Goal: Information Seeking & Learning: Learn about a topic

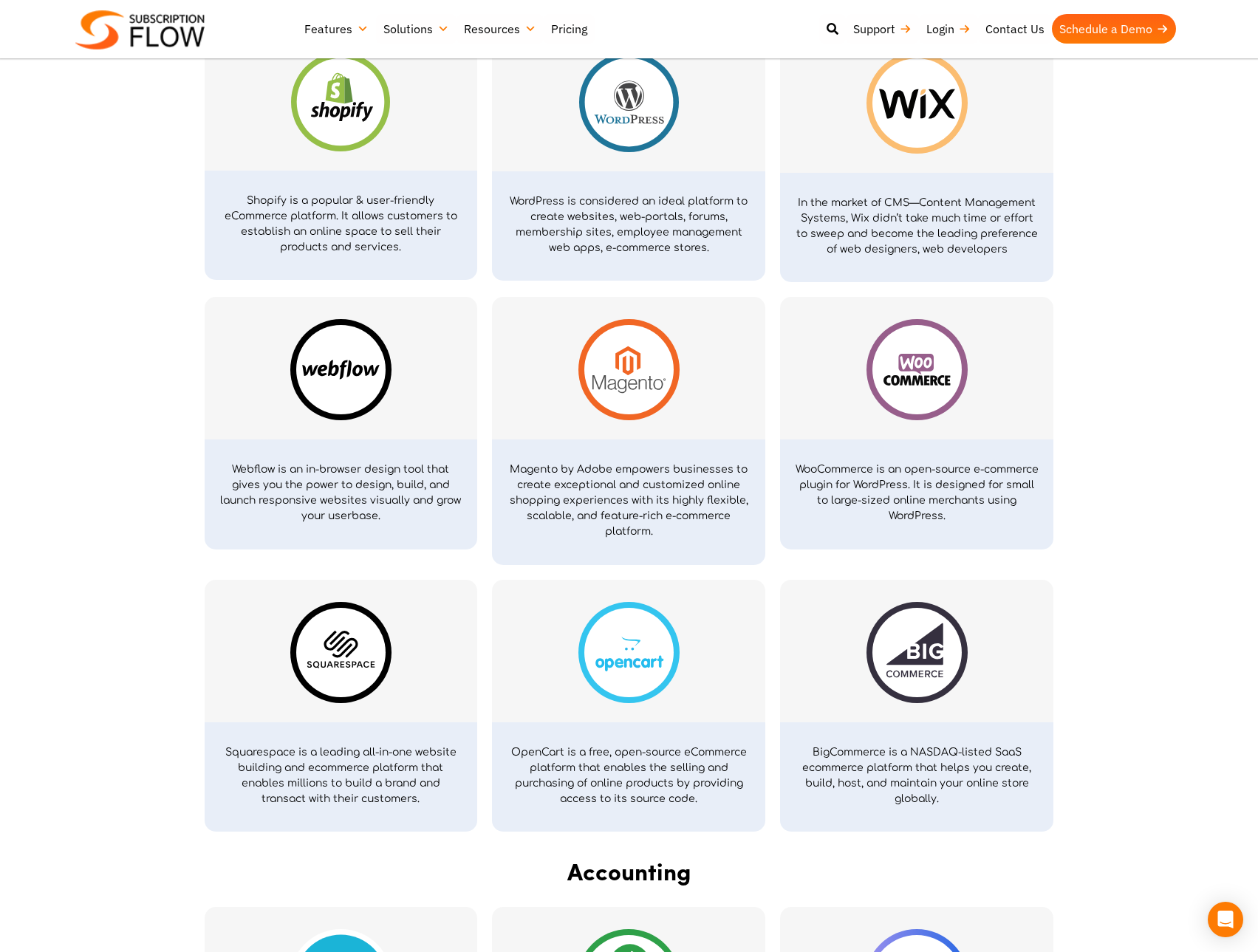
scroll to position [812, 0]
click at [657, 362] on img at bounding box center [629, 369] width 101 height 101
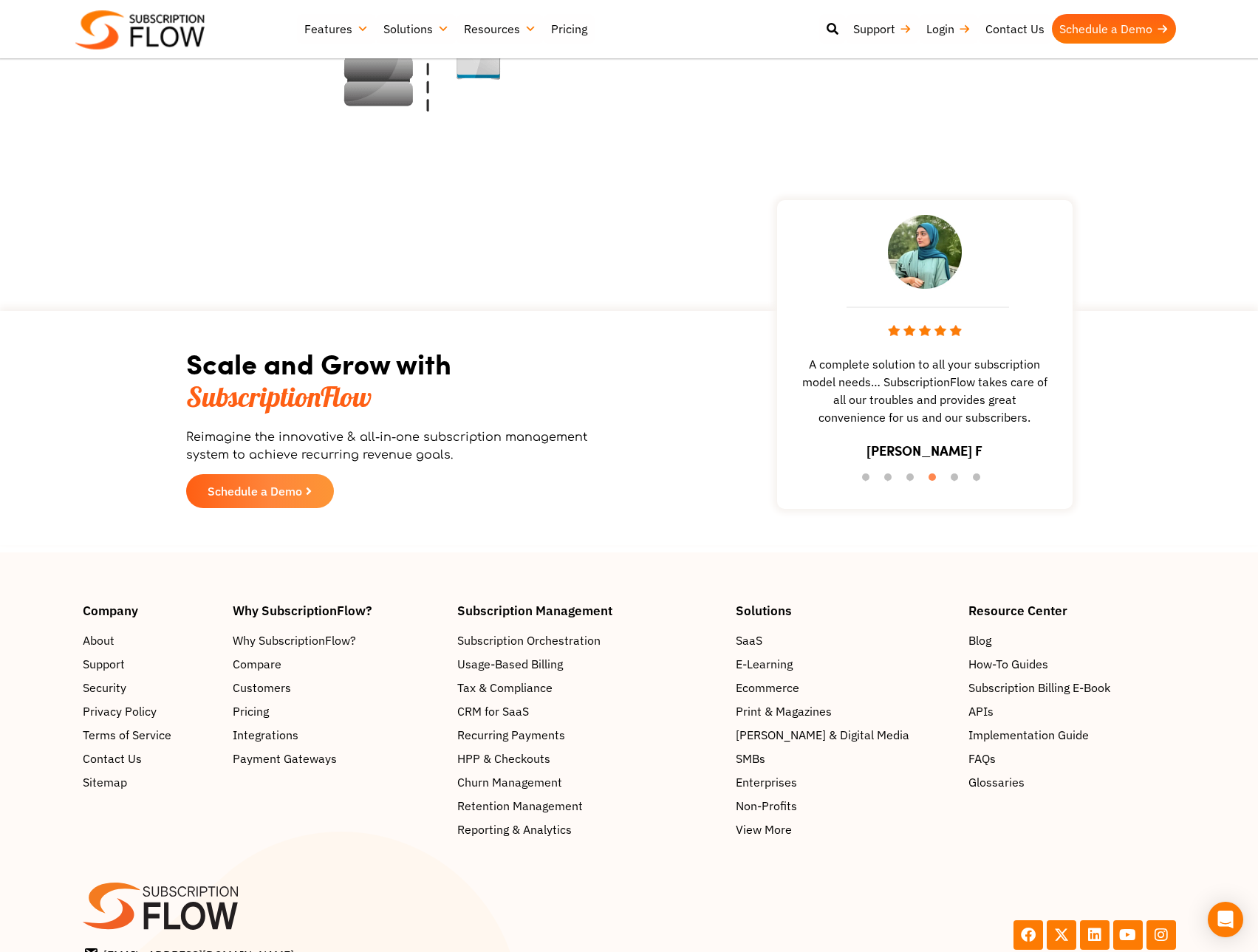
scroll to position [3738, 0]
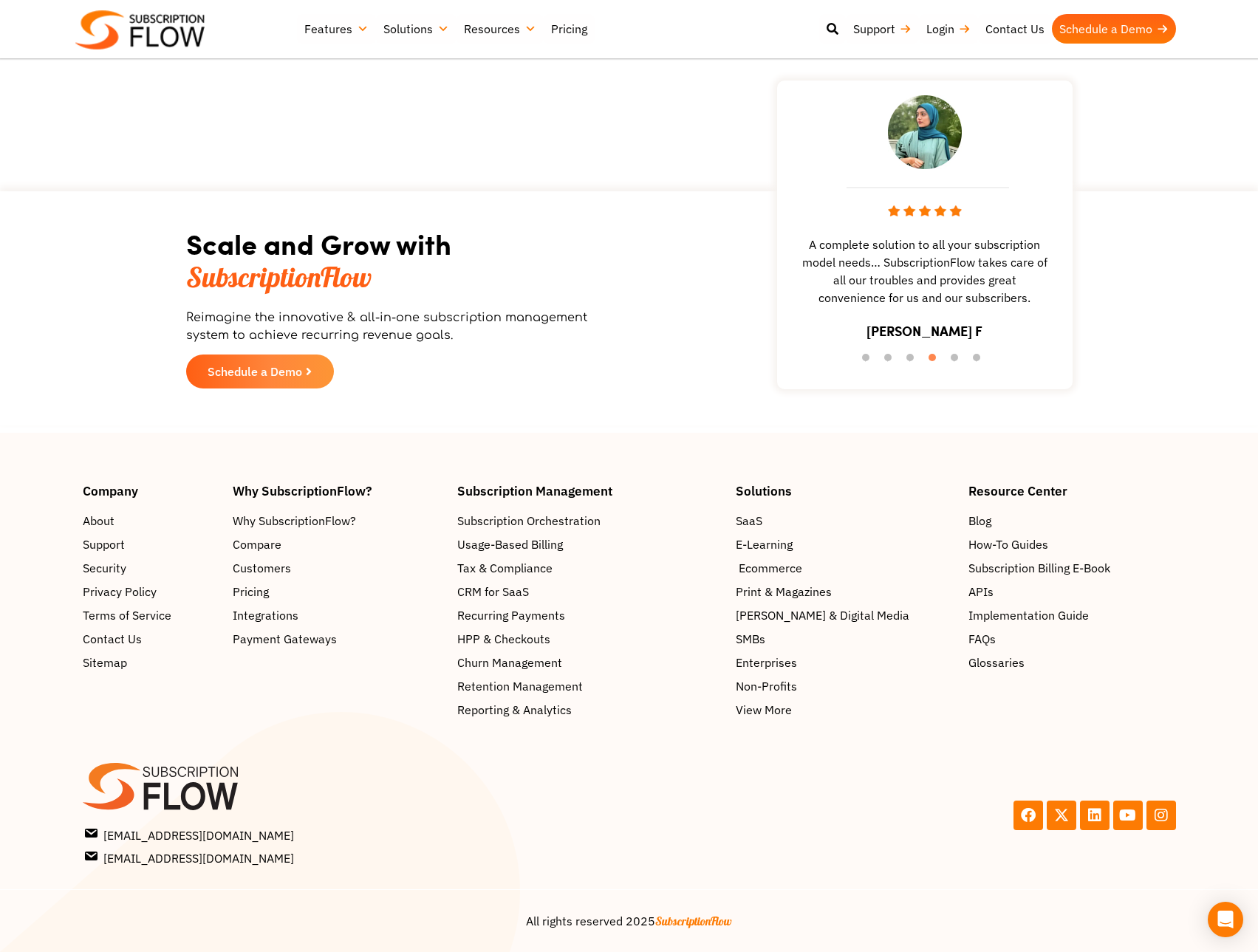
click at [775, 565] on span "Ecommerce" at bounding box center [770, 567] width 64 height 18
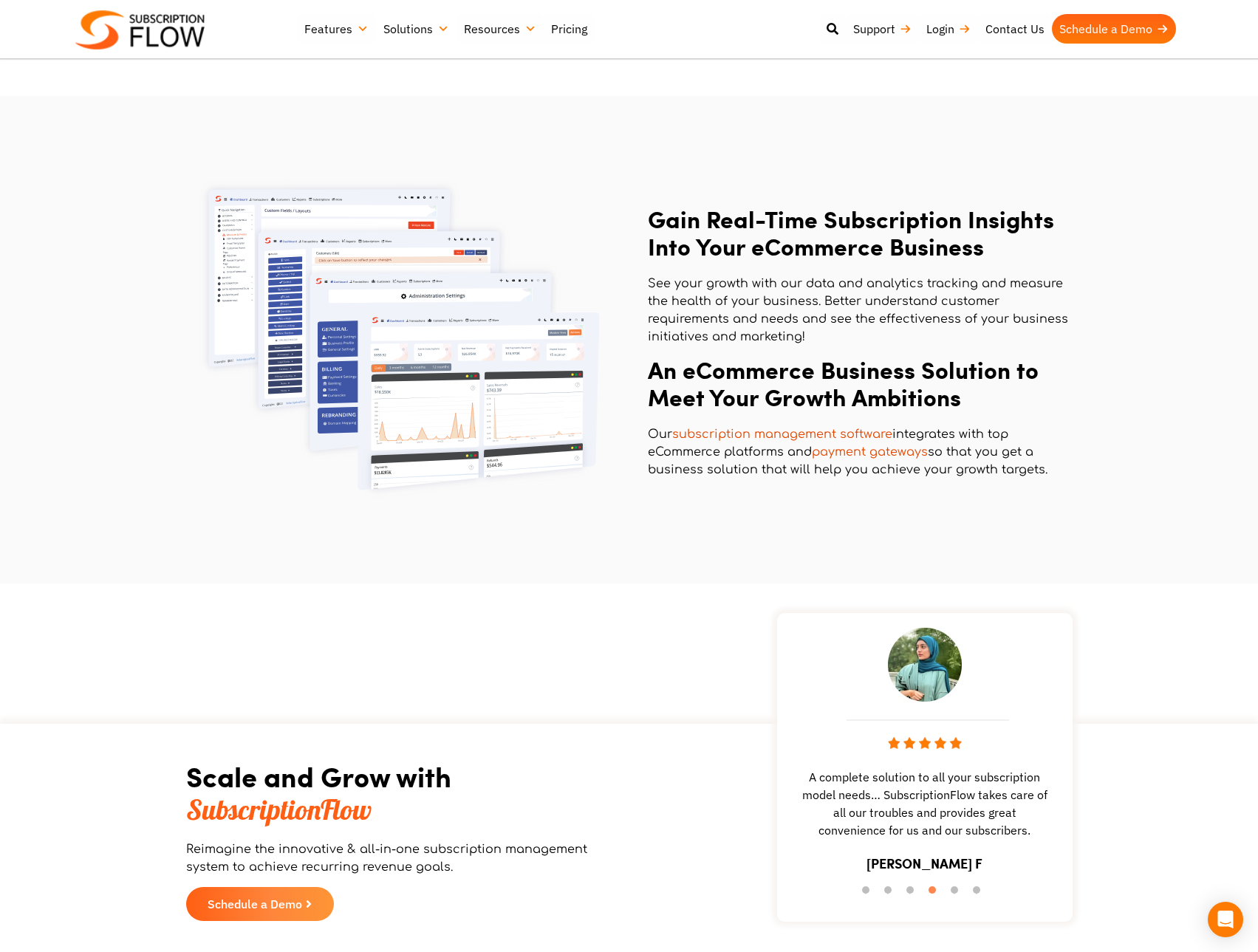
scroll to position [1698, 0]
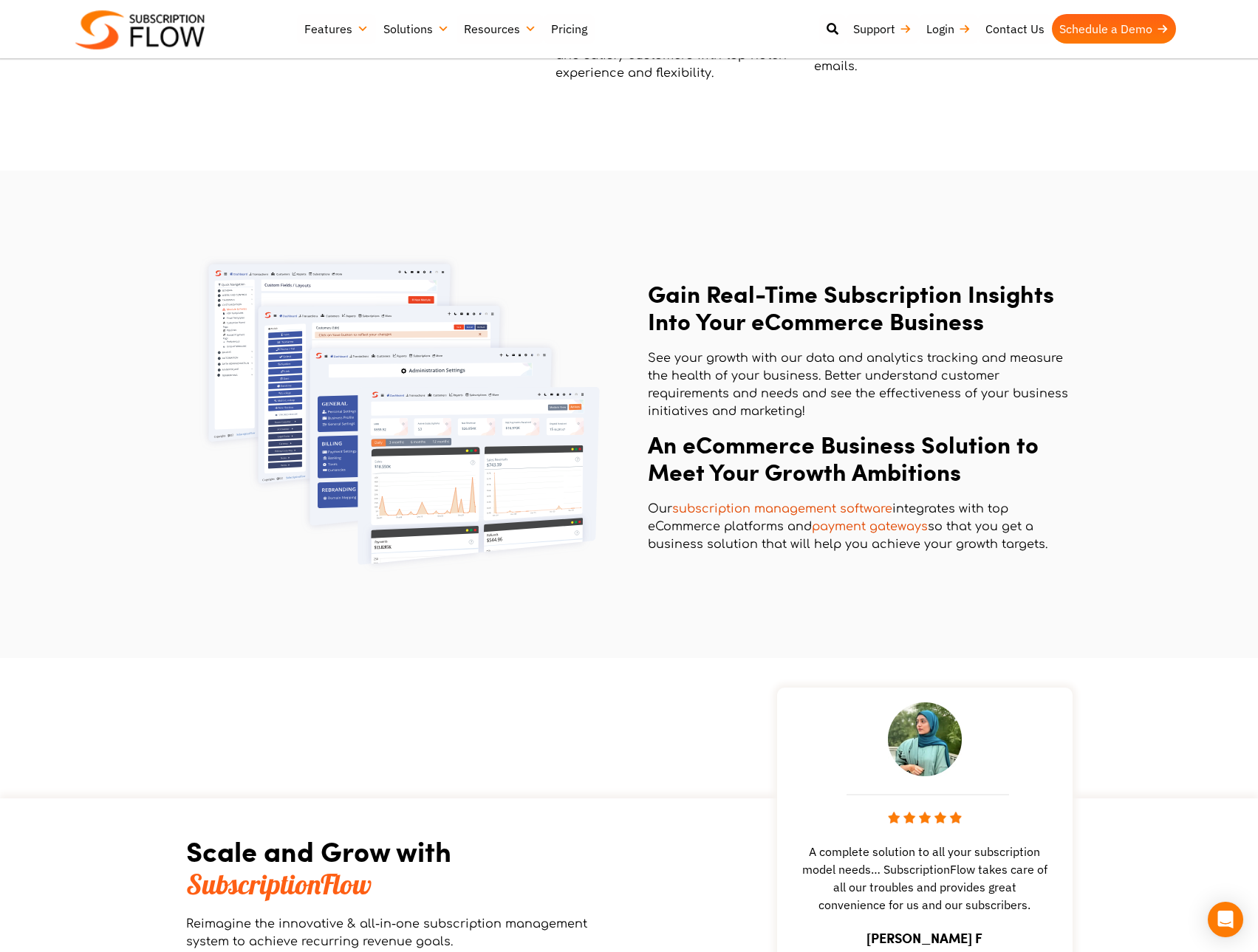
click at [744, 507] on link "subscription management software" at bounding box center [782, 508] width 220 height 13
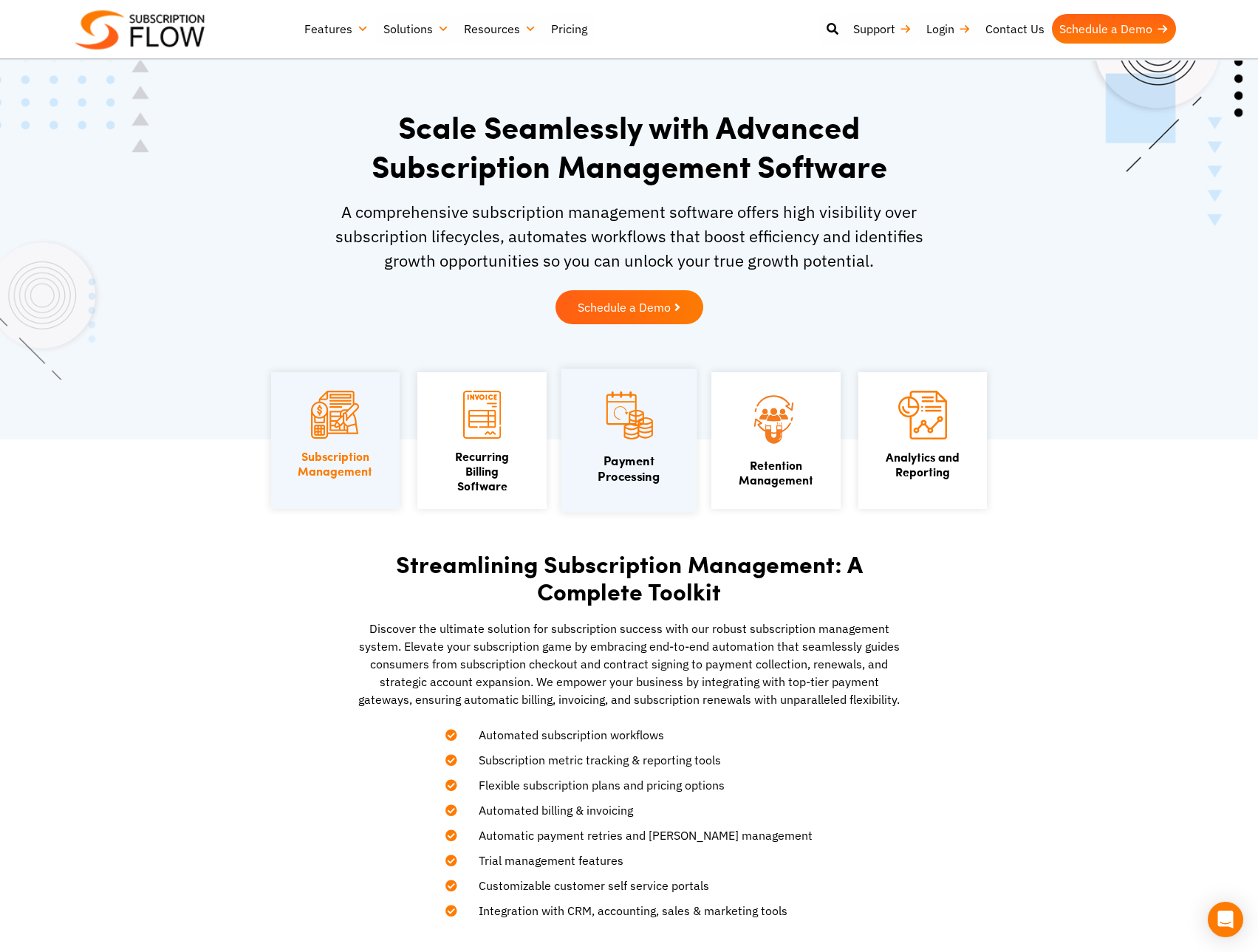
scroll to position [74, 0]
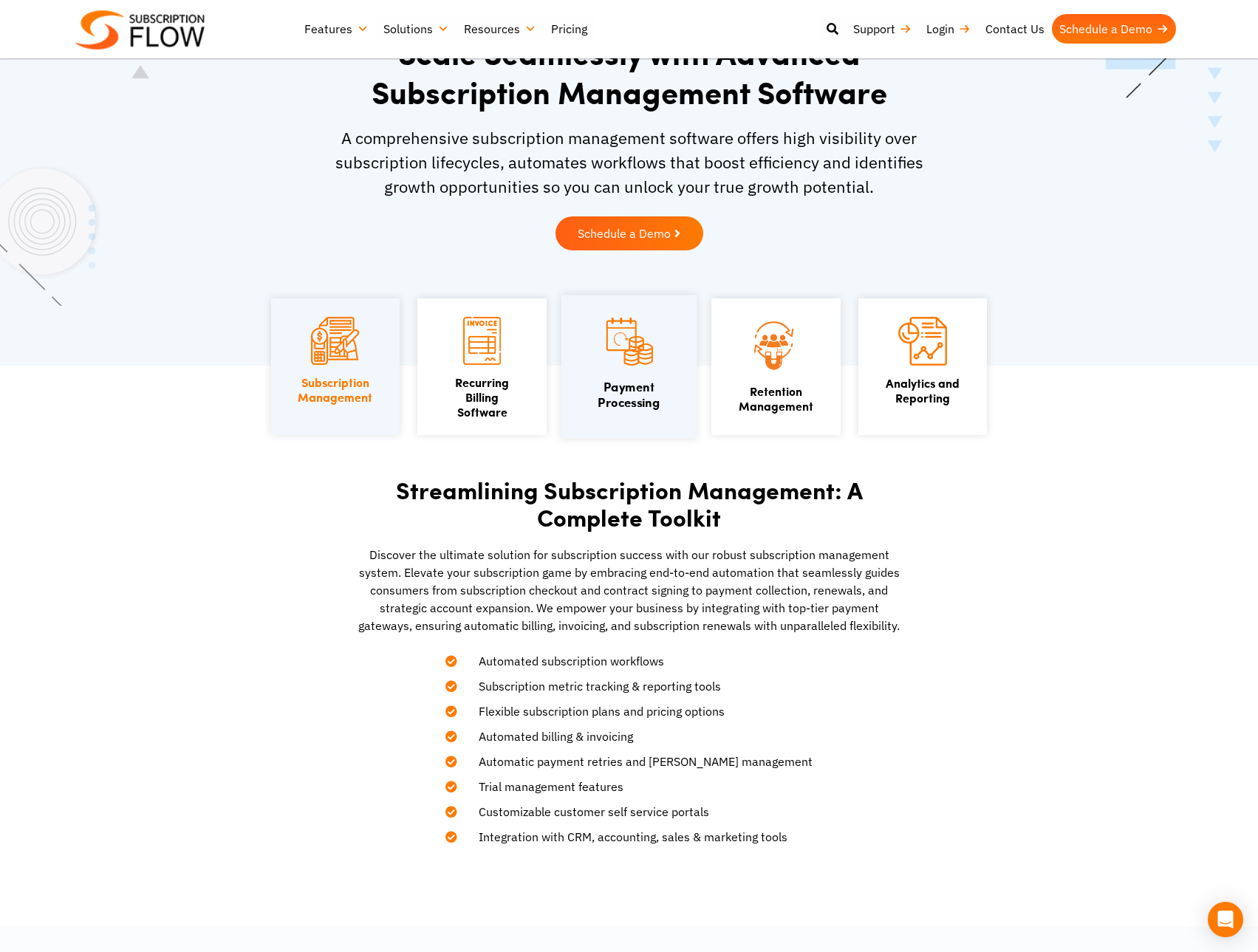
click at [637, 378] on link "Payment Processing" at bounding box center [629, 394] width 62 height 33
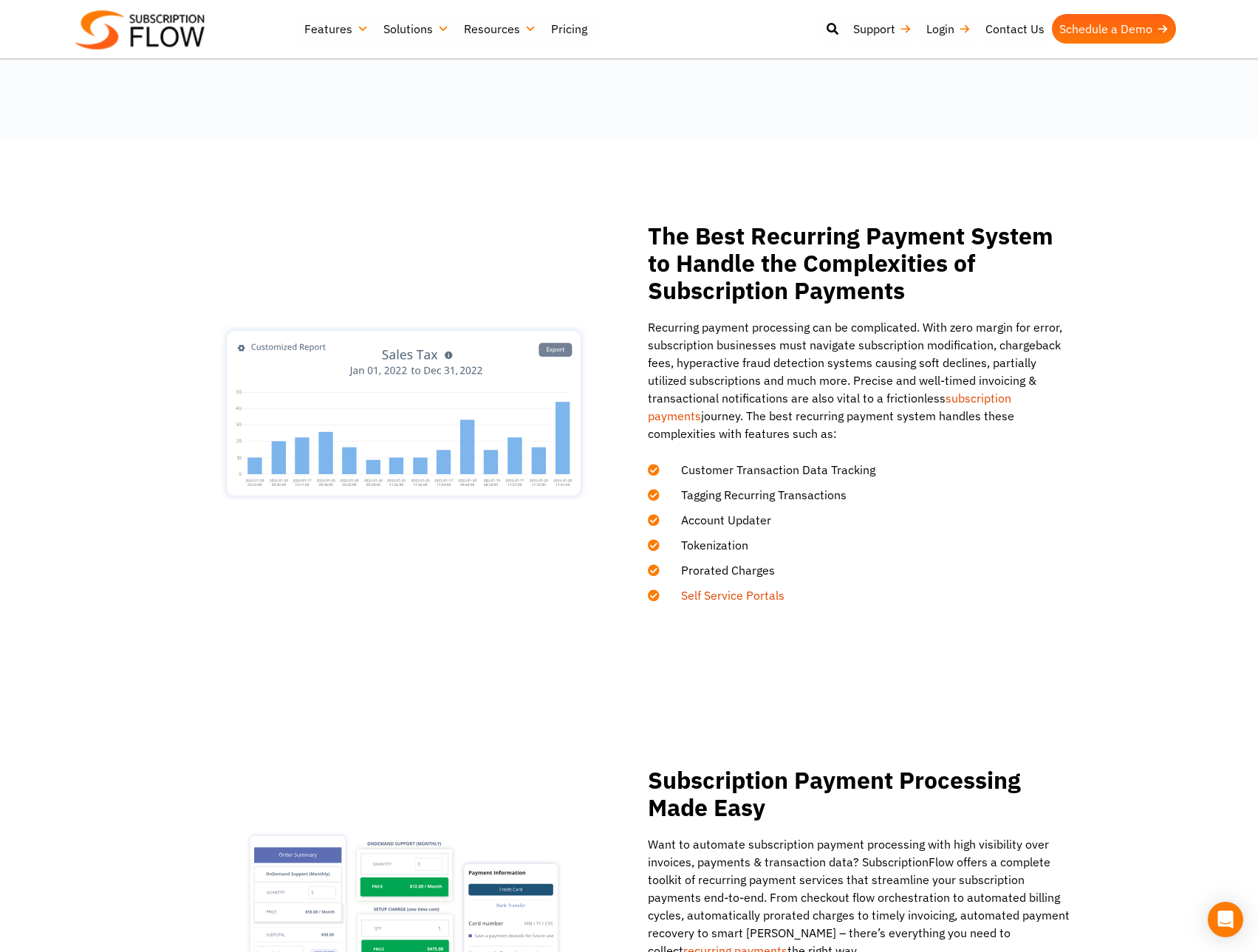
scroll to position [1329, 0]
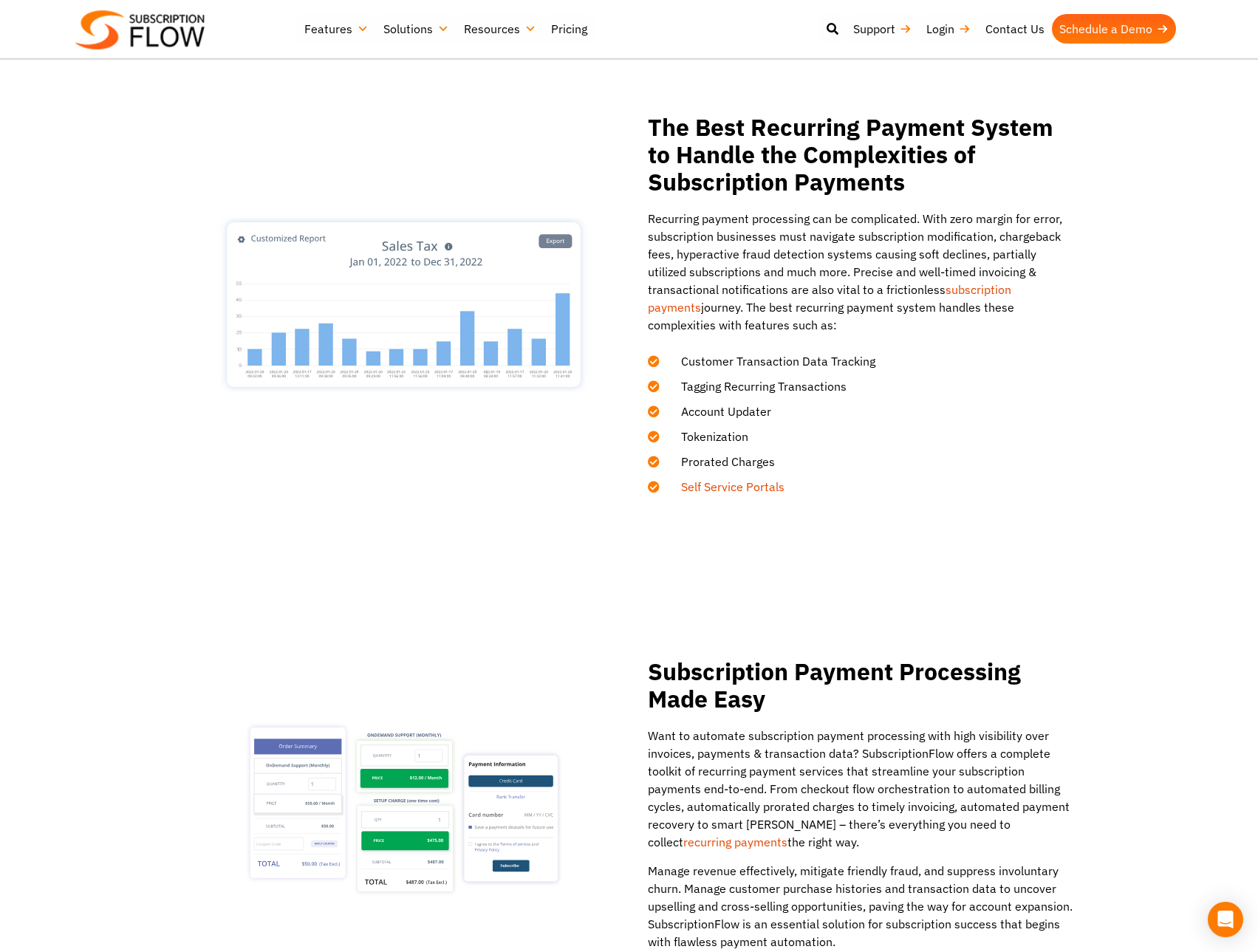
click at [684, 483] on link "Self Service Portals" at bounding box center [732, 486] width 103 height 15
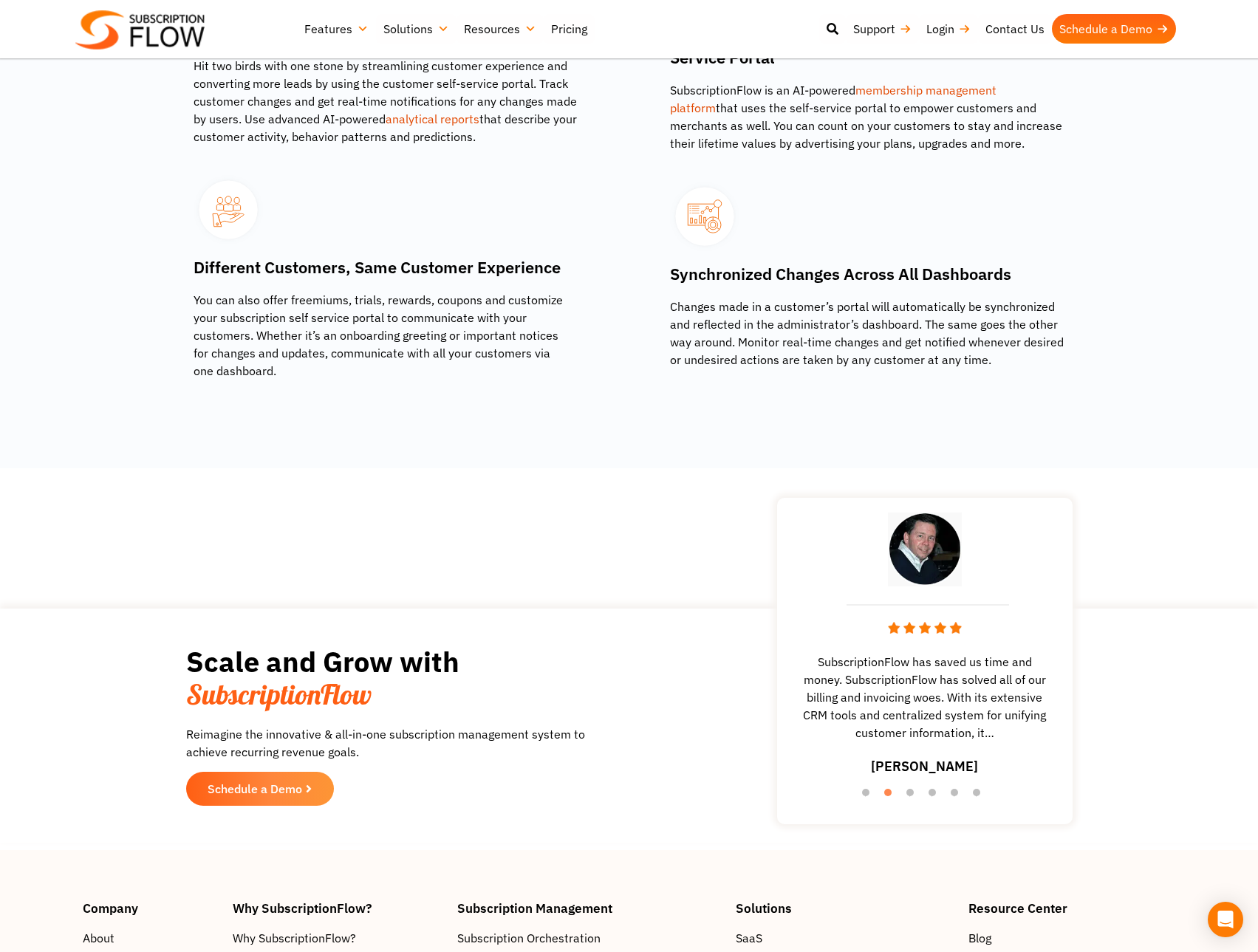
scroll to position [1846, 0]
